Goal: Task Accomplishment & Management: Use online tool/utility

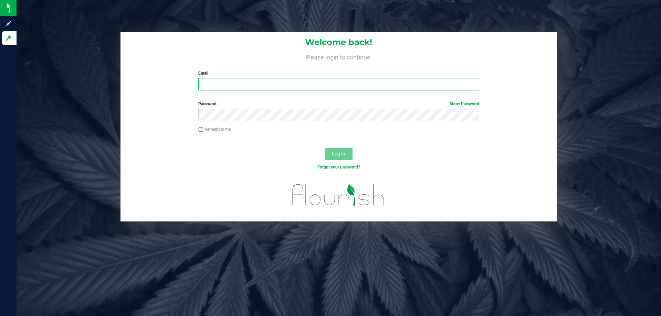
click at [265, 89] on input "Email" at bounding box center [338, 84] width 281 height 12
type input "[EMAIL_ADDRESS][DOMAIN_NAME]"
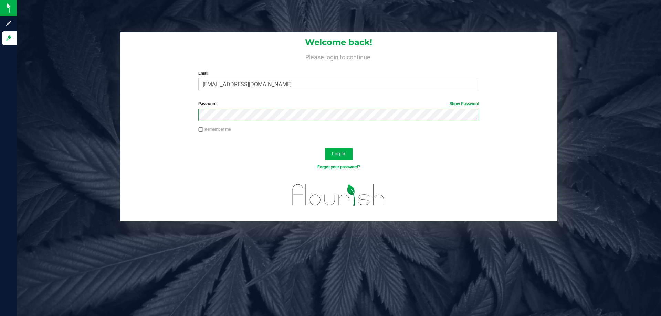
click at [325, 148] on button "Log In" at bounding box center [339, 154] width 28 height 12
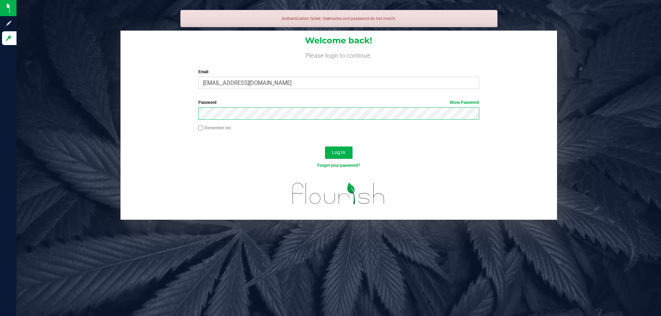
click at [325, 147] on button "Log In" at bounding box center [339, 153] width 28 height 12
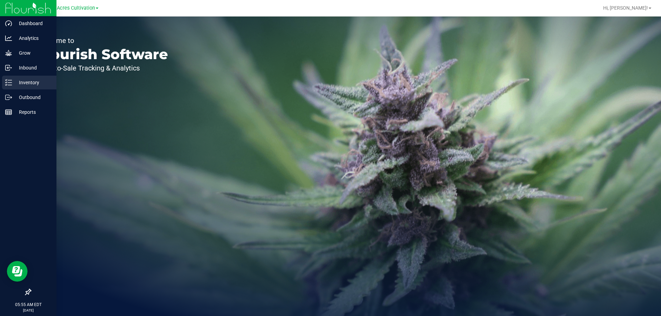
click at [27, 82] on p "Inventory" at bounding box center [32, 83] width 41 height 8
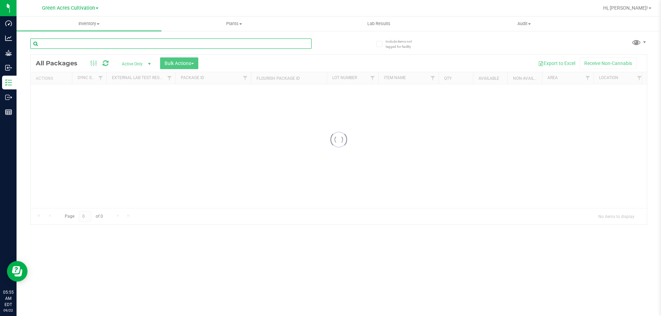
click at [131, 44] on input "text" at bounding box center [170, 44] width 281 height 10
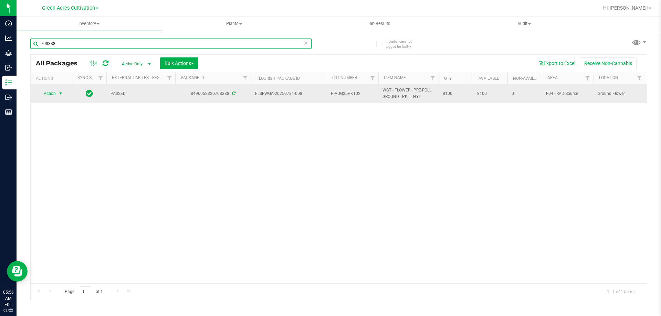
type input "708388"
click at [46, 95] on span "Action" at bounding box center [47, 94] width 19 height 10
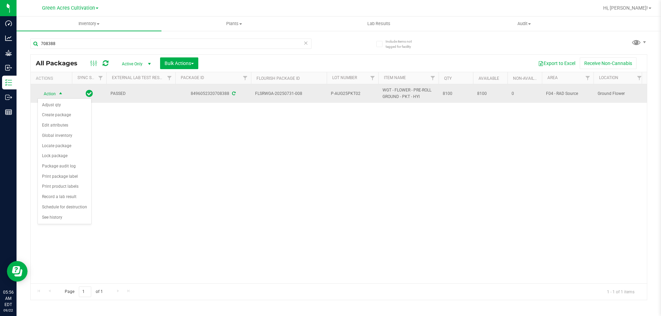
click at [52, 94] on span "Action" at bounding box center [47, 94] width 19 height 10
click at [56, 94] on span "select" at bounding box center [60, 94] width 9 height 10
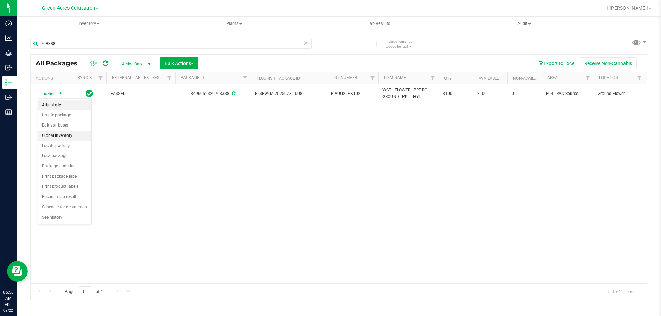
click at [55, 102] on li "Adjust qty" at bounding box center [64, 105] width 53 height 10
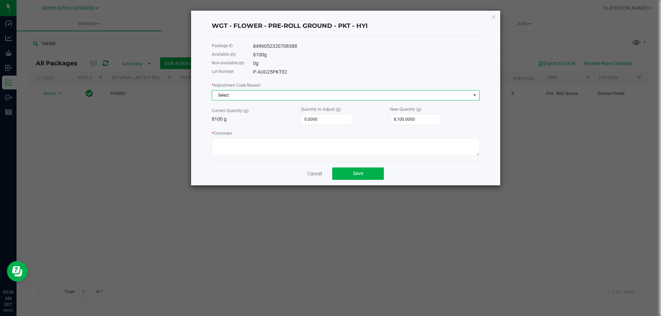
click at [294, 96] on span "Select" at bounding box center [341, 96] width 259 height 10
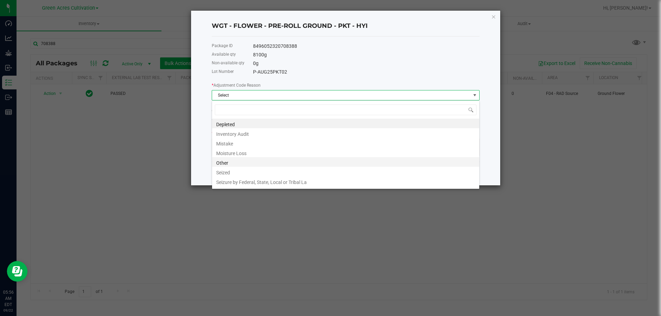
scroll to position [10, 268]
click at [241, 153] on li "Moisture Loss" at bounding box center [345, 153] width 267 height 10
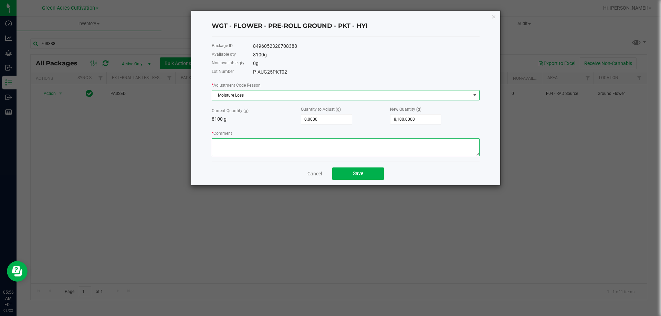
click at [245, 141] on textarea "* Comment" at bounding box center [346, 147] width 268 height 18
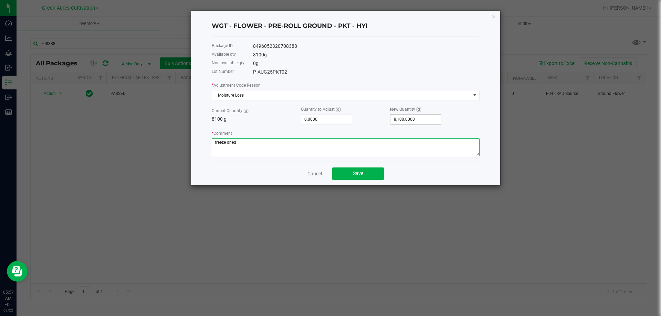
type textarea "freeze dried"
type input "8100"
click at [412, 116] on input "8100" at bounding box center [416, 120] width 51 height 10
type input "-8,093.0000"
type input "7"
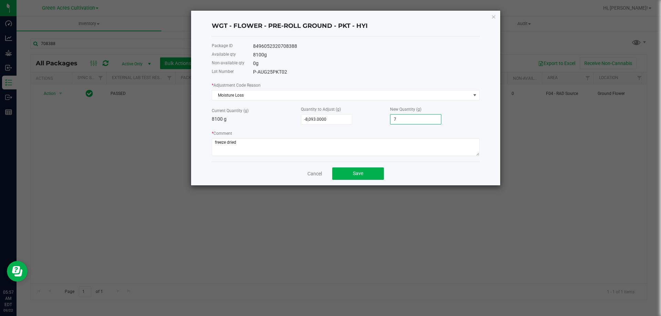
type input "-8,022.0000"
type input "78"
type input "-7,312.0000"
type input "788"
type input "-215.0000"
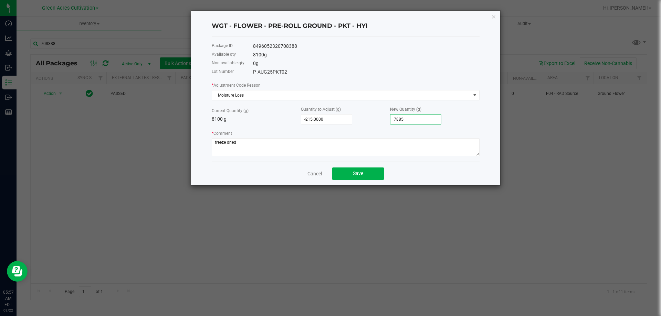
type input "7,885.0000"
click at [416, 101] on div "* Adjustment Code Reason Moisture Loss Current Quantity (g) 8100 g Quantity to …" at bounding box center [346, 119] width 268 height 75
click at [364, 176] on button "Save" at bounding box center [358, 174] width 52 height 12
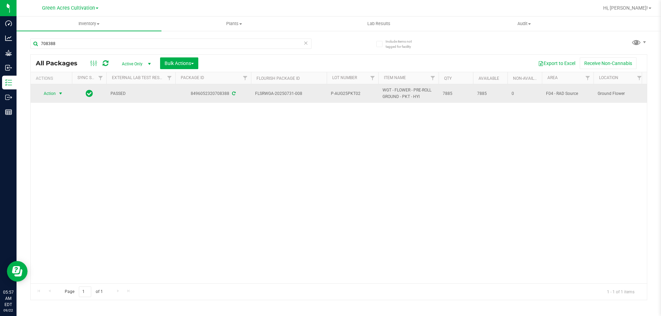
click at [57, 91] on span "select" at bounding box center [60, 94] width 9 height 10
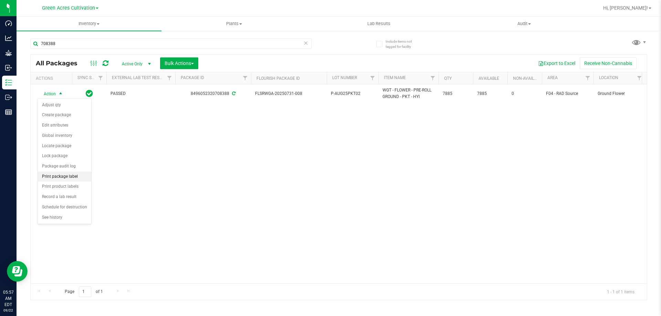
click at [61, 179] on li "Print package label" at bounding box center [64, 177] width 53 height 10
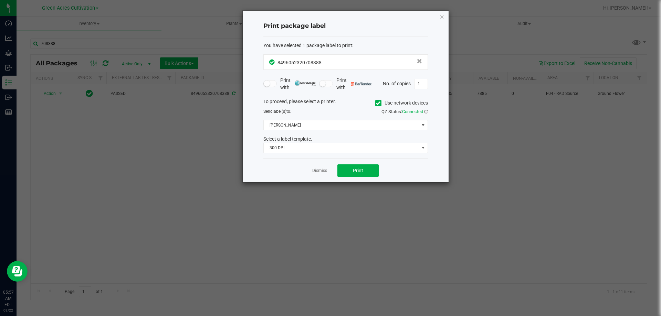
click at [376, 103] on icon at bounding box center [378, 103] width 4 height 0
click at [0, 0] on input "Use network devices" at bounding box center [0, 0] width 0 height 0
click at [356, 123] on span at bounding box center [341, 126] width 155 height 10
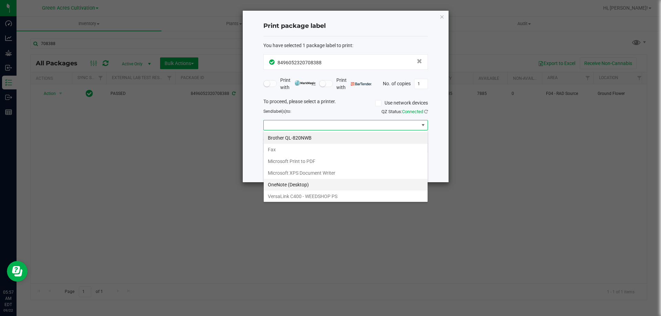
scroll to position [13, 0]
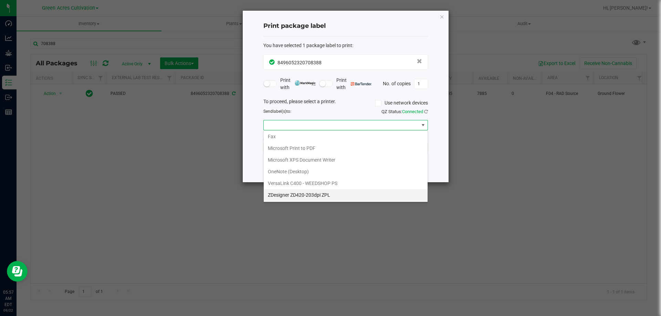
click at [295, 193] on ZPL "ZDesigner ZD420-203dpi ZPL" at bounding box center [346, 195] width 164 height 12
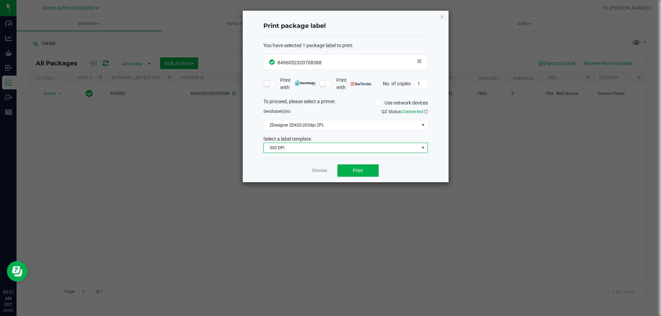
click at [313, 152] on span "300 DPI" at bounding box center [341, 148] width 155 height 10
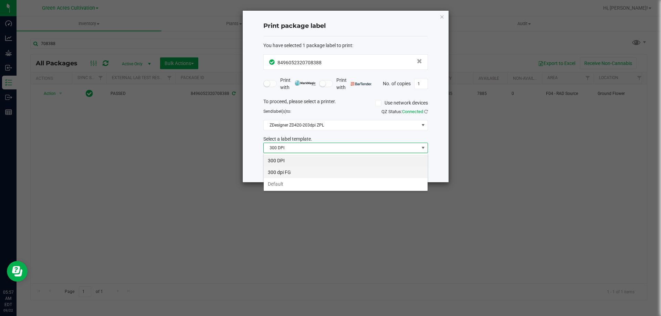
scroll to position [10, 165]
click at [287, 183] on li "Default" at bounding box center [346, 184] width 164 height 12
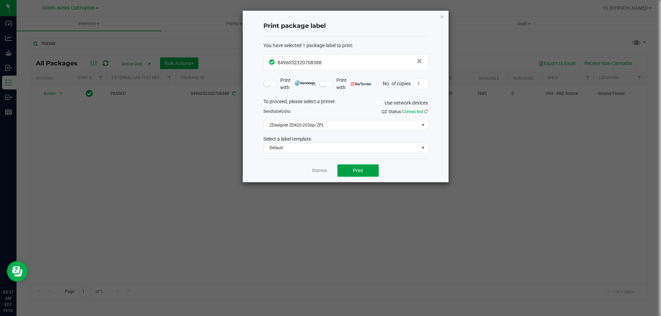
click at [354, 167] on button "Print" at bounding box center [357, 171] width 41 height 12
click at [549, 211] on ngb-modal-window "Print package label You have selected 1 package label to print : 84960523207083…" at bounding box center [333, 158] width 666 height 316
click at [441, 17] on icon "button" at bounding box center [442, 16] width 5 height 8
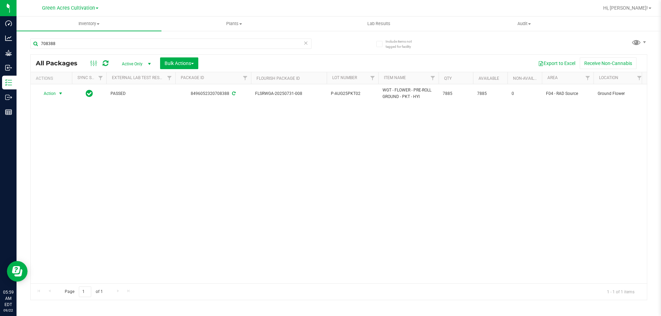
click at [640, 4] on div "Hi, [PERSON_NAME]!" at bounding box center [628, 8] width 54 height 12
click at [638, 8] on span "Hi, [PERSON_NAME]!" at bounding box center [625, 8] width 45 height 6
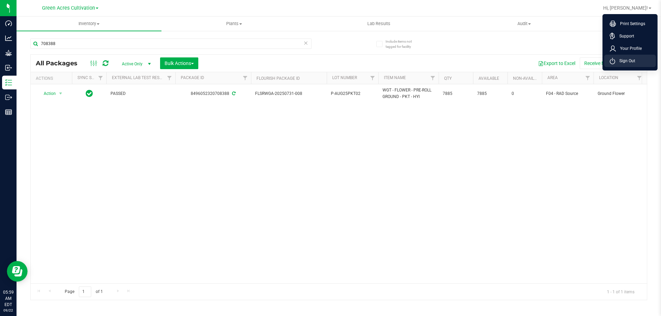
click at [624, 59] on span "Sign Out" at bounding box center [625, 61] width 20 height 7
